Goal: Transaction & Acquisition: Purchase product/service

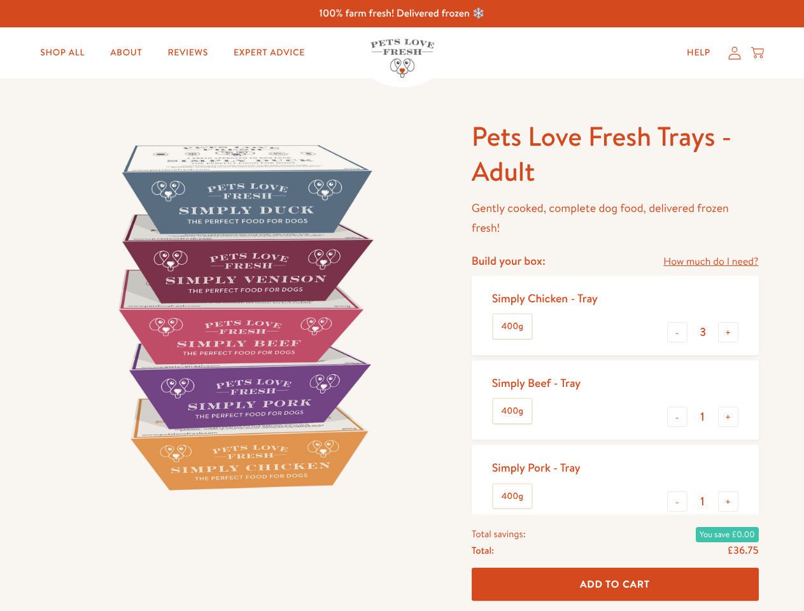
click at [402, 306] on img at bounding box center [243, 316] width 395 height 395
click at [711, 262] on link "How much do I need?" at bounding box center [710, 261] width 95 height 17
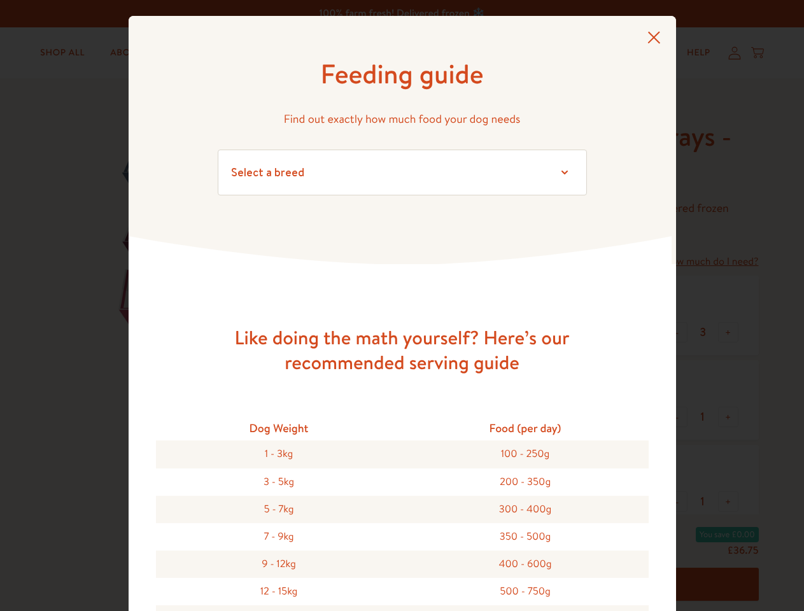
click at [677, 332] on div "Feeding guide Find out exactly how much food your dog needs Select a breed Affe…" at bounding box center [402, 305] width 804 height 611
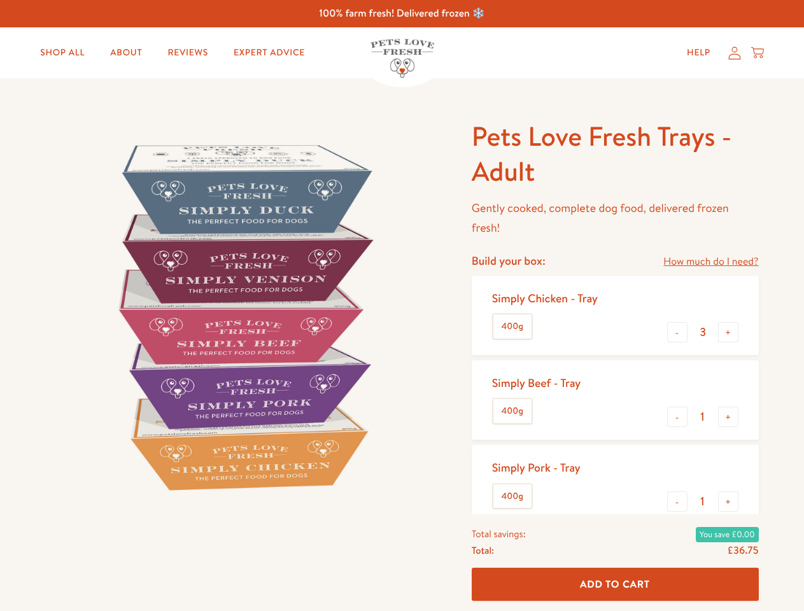
click at [728, 332] on button "+" at bounding box center [728, 332] width 20 height 20
type input "4"
click at [677, 417] on button "-" at bounding box center [677, 417] width 20 height 20
click at [728, 417] on button "+" at bounding box center [728, 417] width 20 height 20
type input "1"
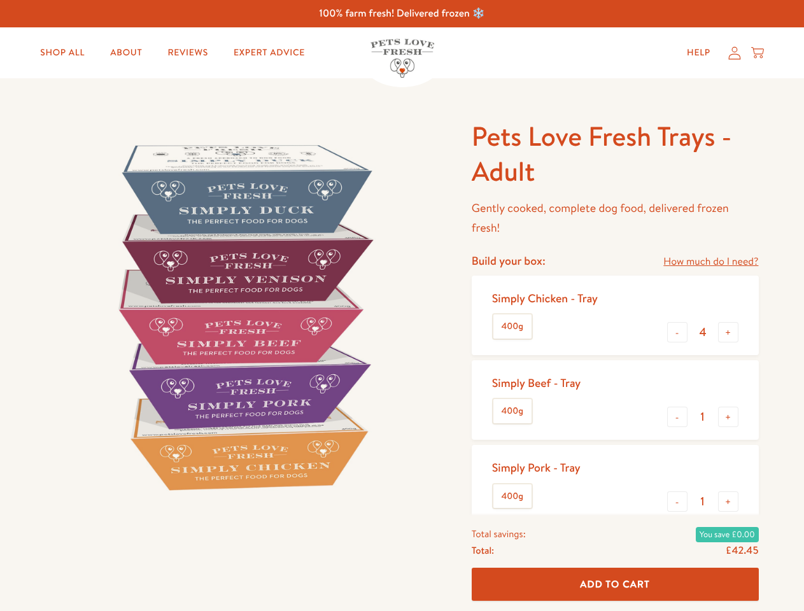
click at [677, 502] on button "-" at bounding box center [677, 502] width 20 height 20
click at [728, 502] on button "+" at bounding box center [728, 502] width 20 height 20
type input "1"
click at [615, 585] on span "Add To Cart" at bounding box center [615, 584] width 70 height 13
